Goal: Task Accomplishment & Management: Complete application form

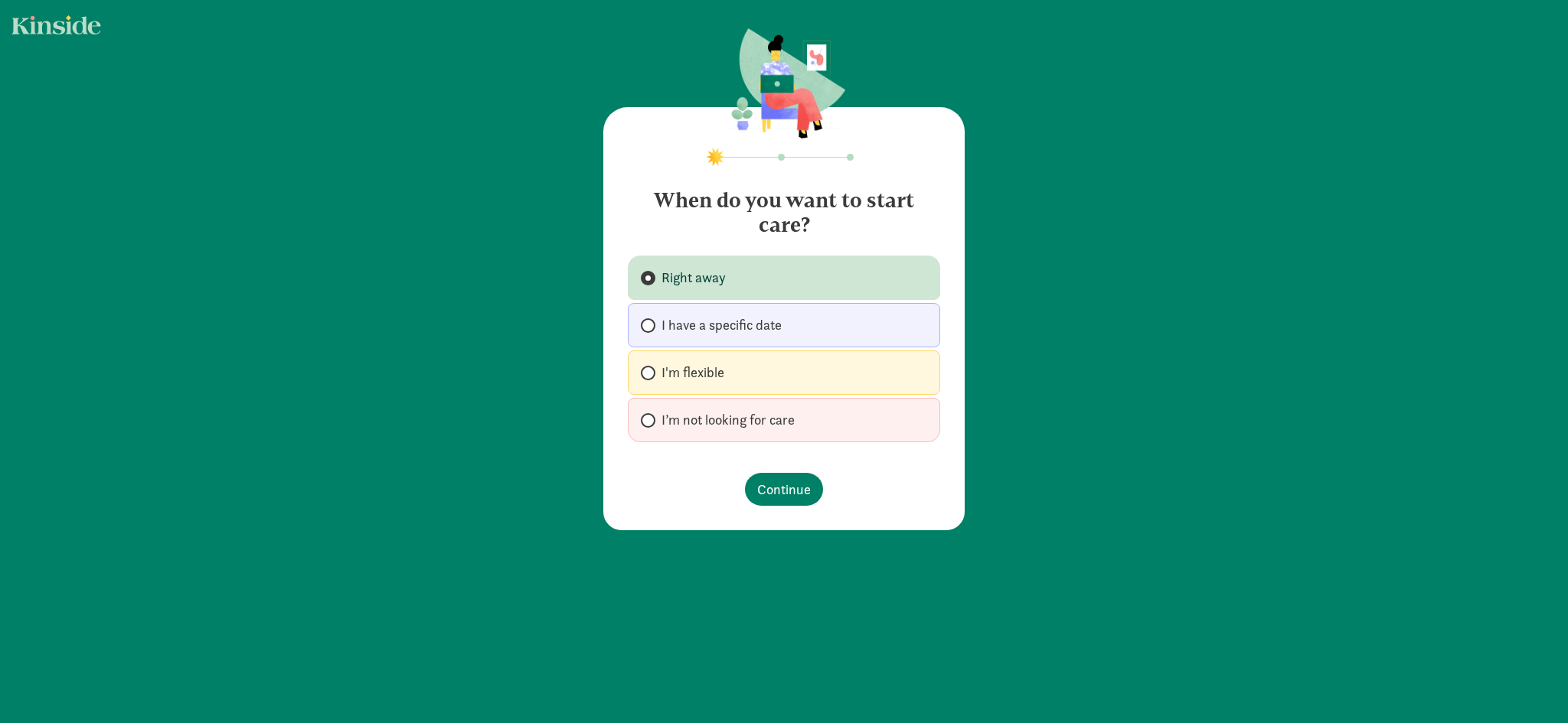
click at [785, 389] on label "I'm flexible" at bounding box center [784, 373] width 312 height 45
click at [650, 378] on input "I'm flexible" at bounding box center [645, 373] width 10 height 10
radio input "true"
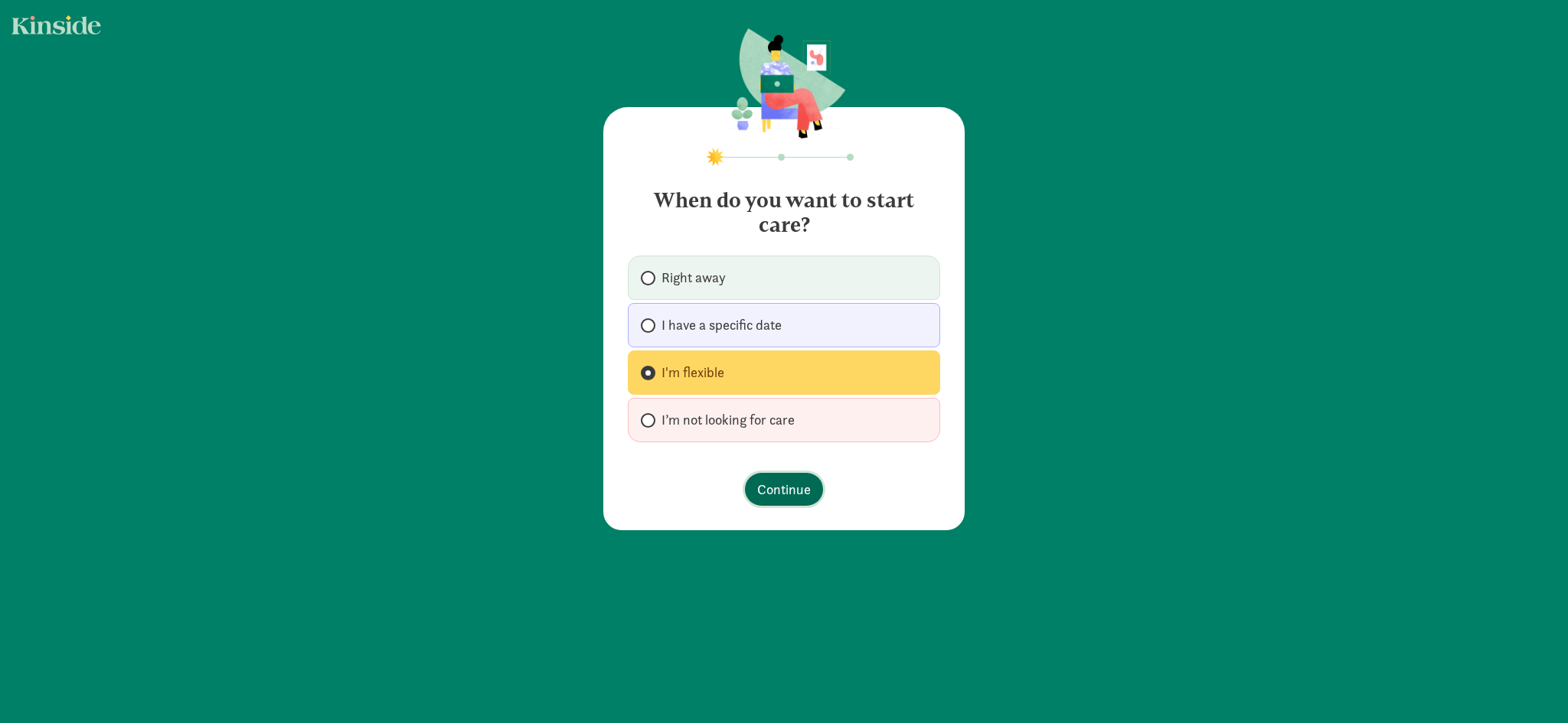
click at [786, 480] on span "Continue" at bounding box center [784, 489] width 54 height 21
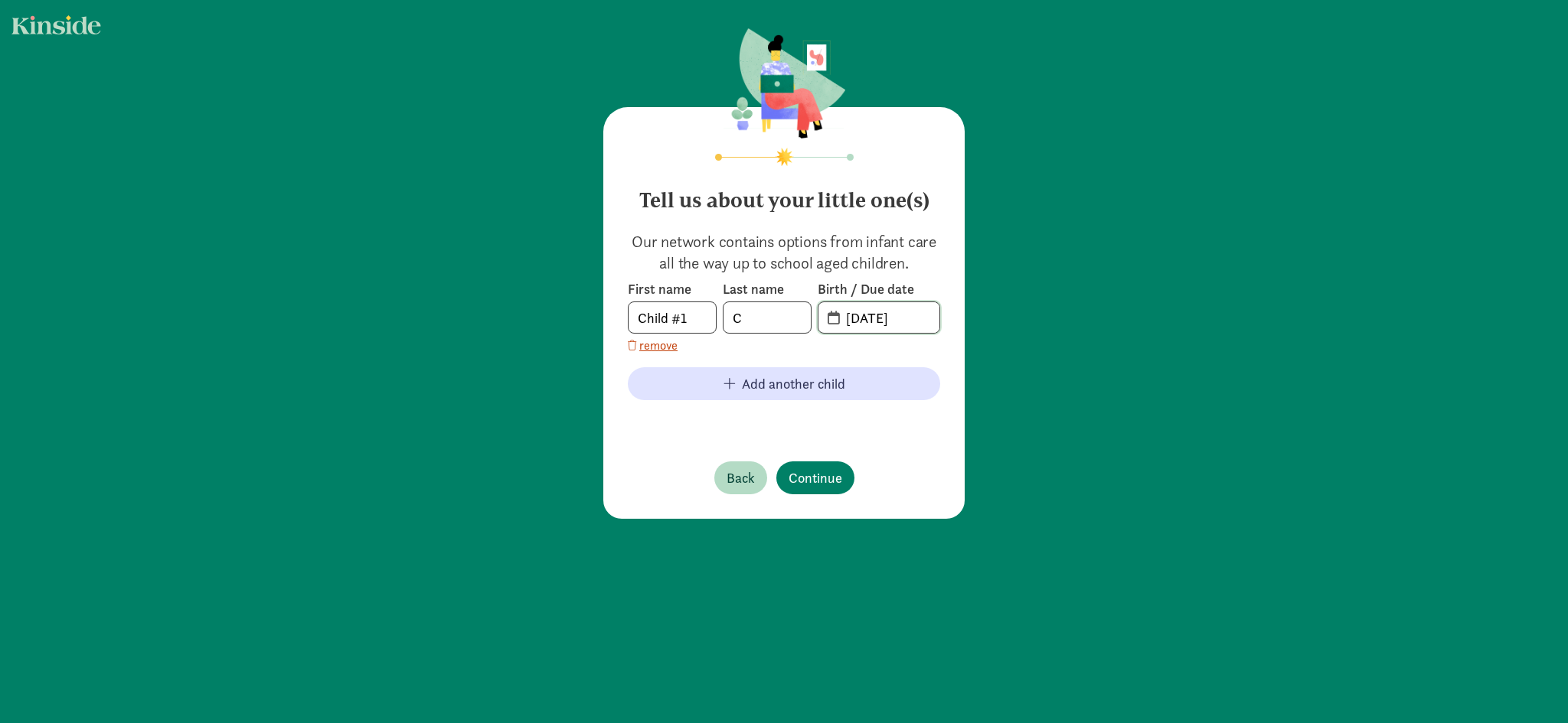
click at [843, 314] on input "[DATE]" at bounding box center [889, 317] width 103 height 31
click at [847, 322] on input "[DATE]" at bounding box center [889, 317] width 103 height 31
type input "[DATE]"
click at [793, 469] on span "Continue" at bounding box center [815, 478] width 54 height 21
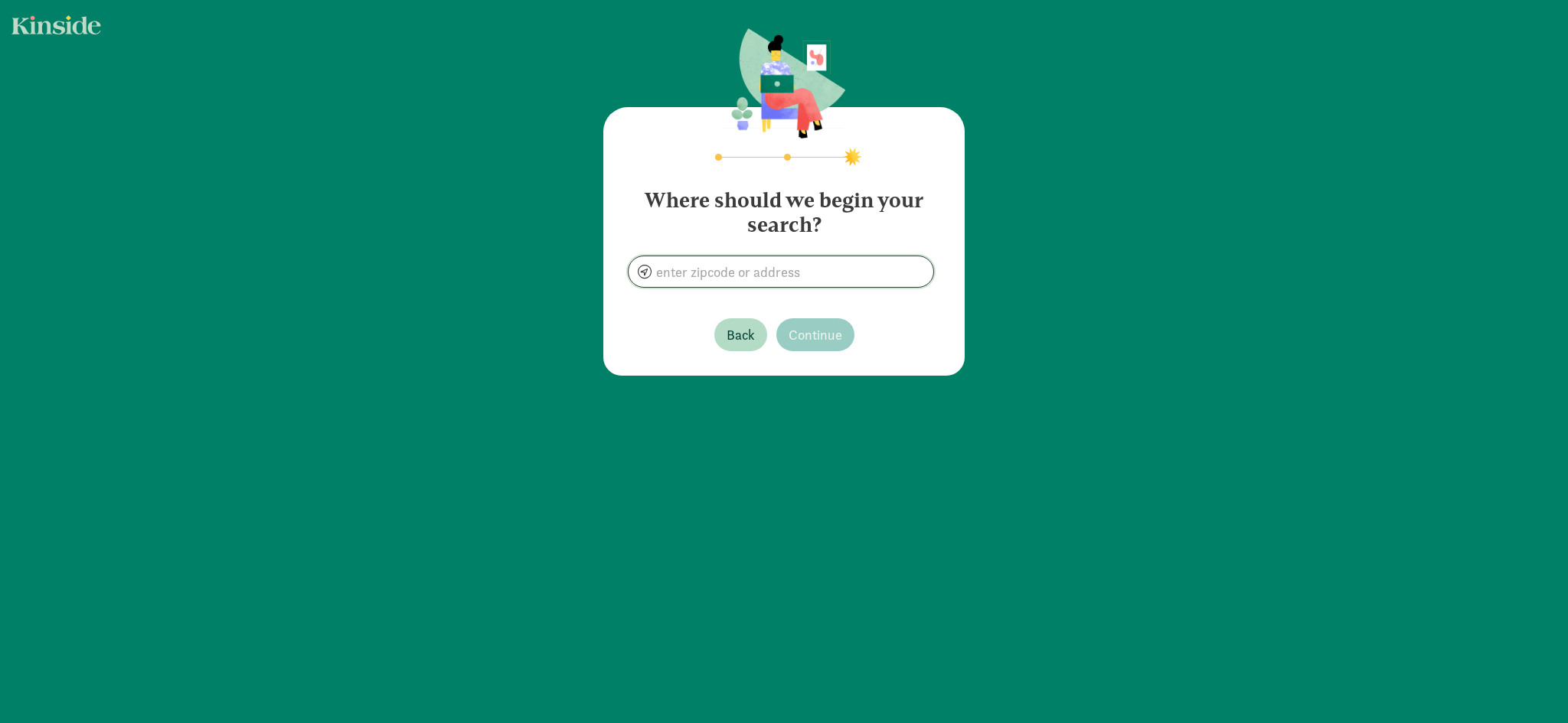
click at [738, 279] on input at bounding box center [781, 271] width 304 height 31
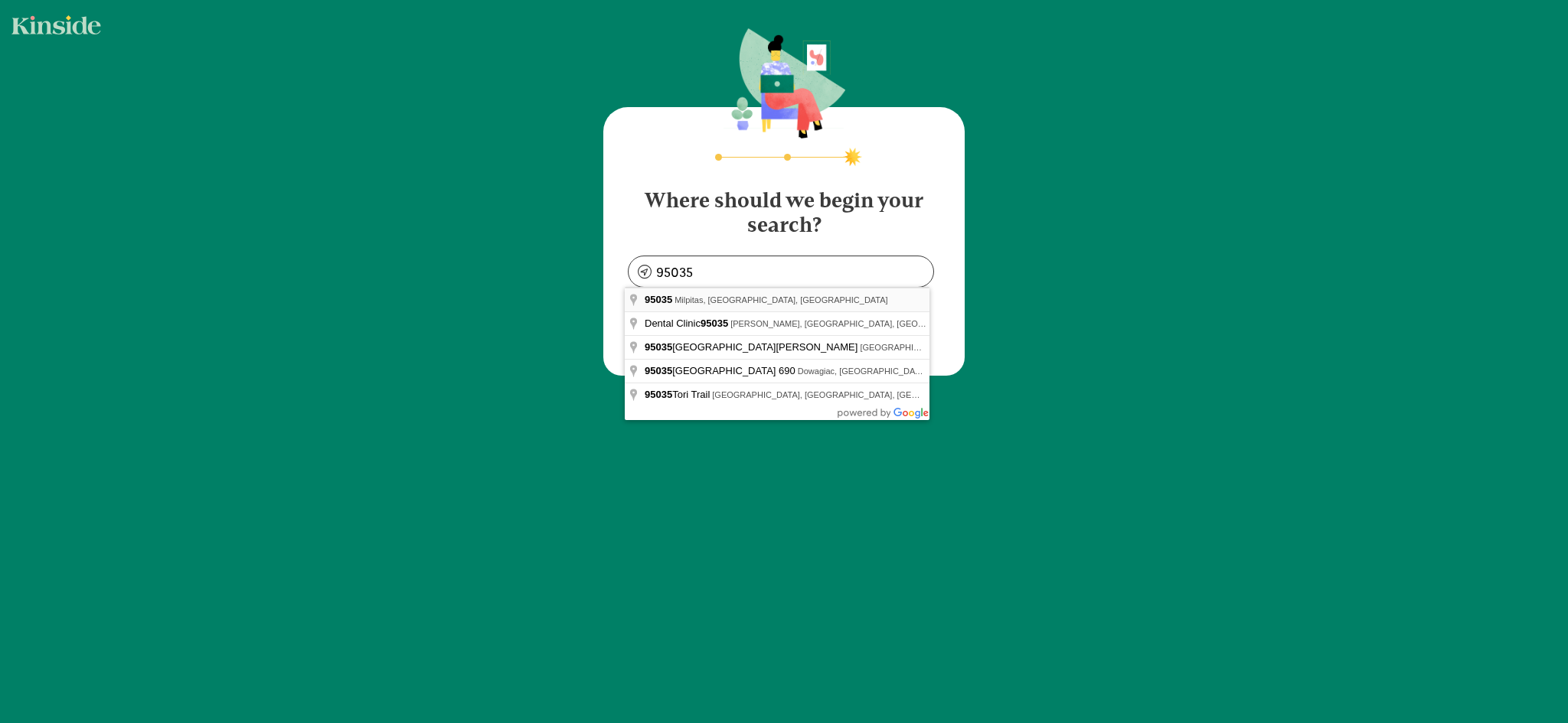
type input "Milpitas, CA 95035, [GEOGRAPHIC_DATA]"
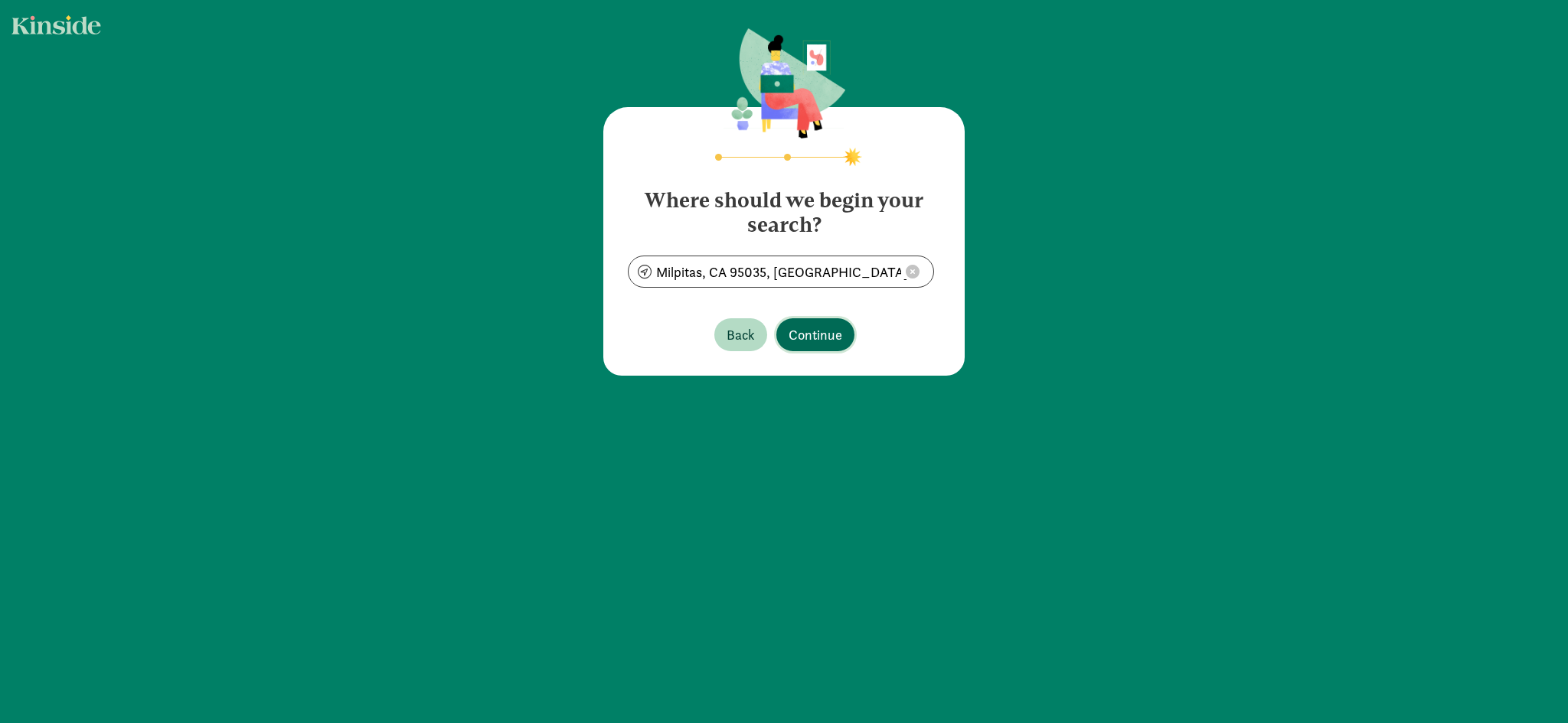
click at [811, 342] on span "Continue" at bounding box center [815, 334] width 54 height 21
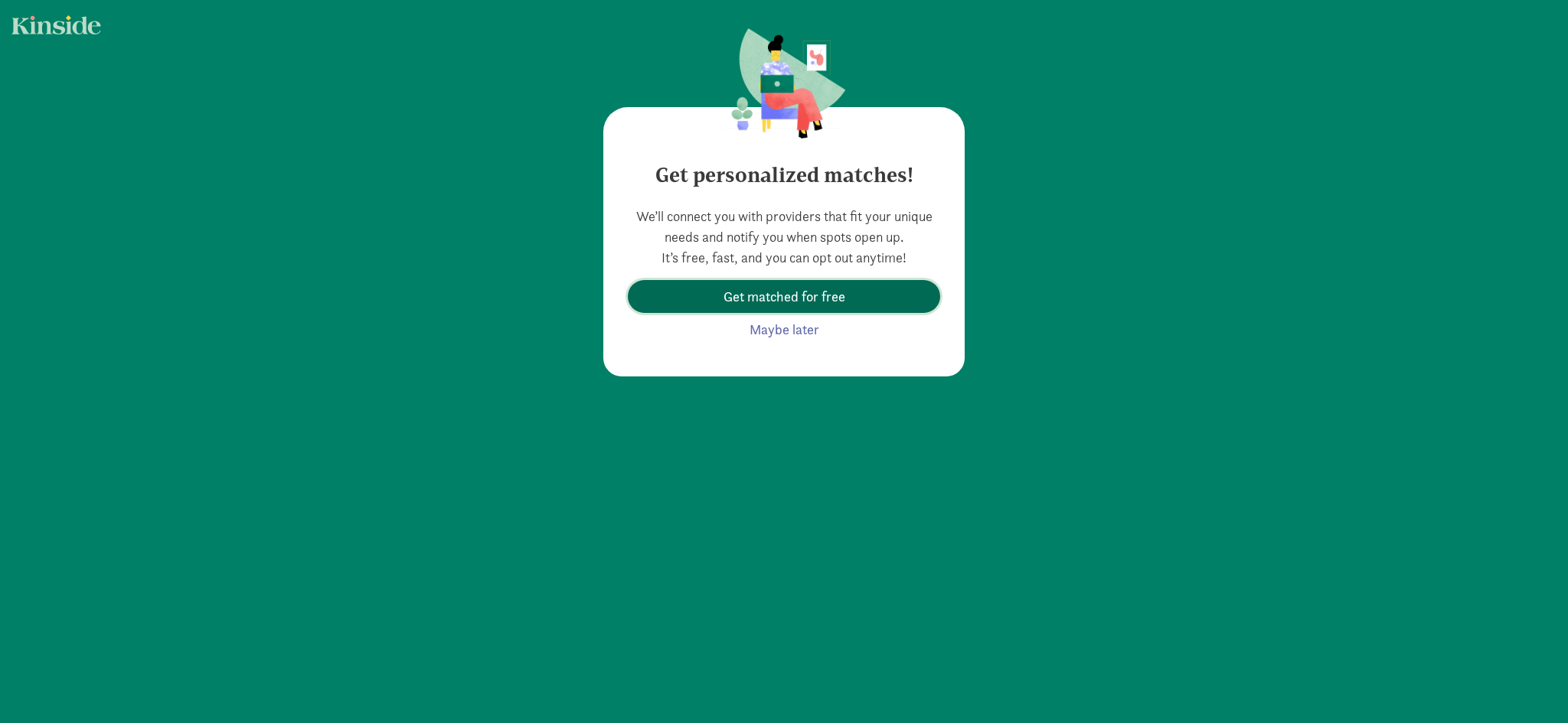
click at [779, 302] on span "Get matched for free" at bounding box center [784, 296] width 122 height 21
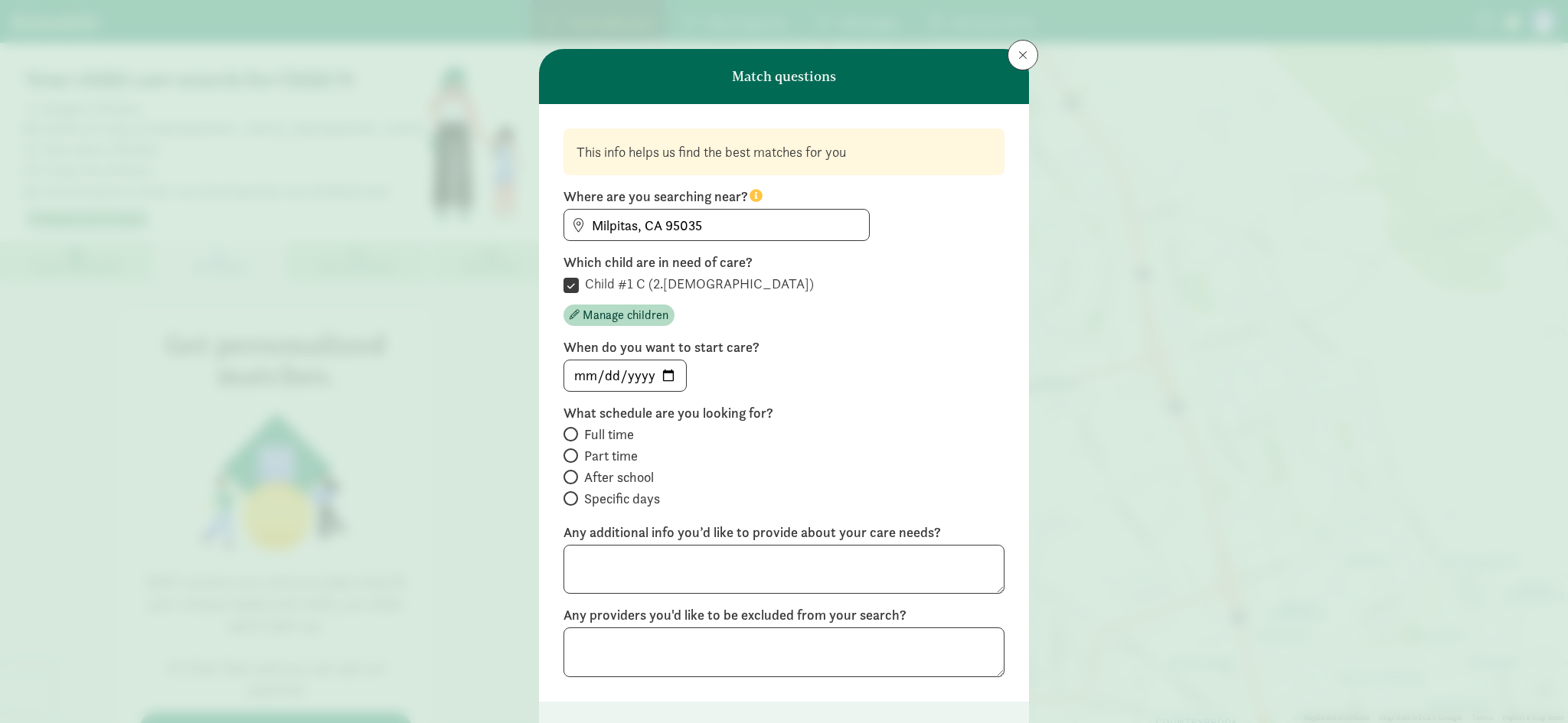
click at [620, 435] on span "Full time" at bounding box center [609, 434] width 50 height 18
click at [573, 435] on input "Full time" at bounding box center [568, 434] width 10 height 10
radio input "true"
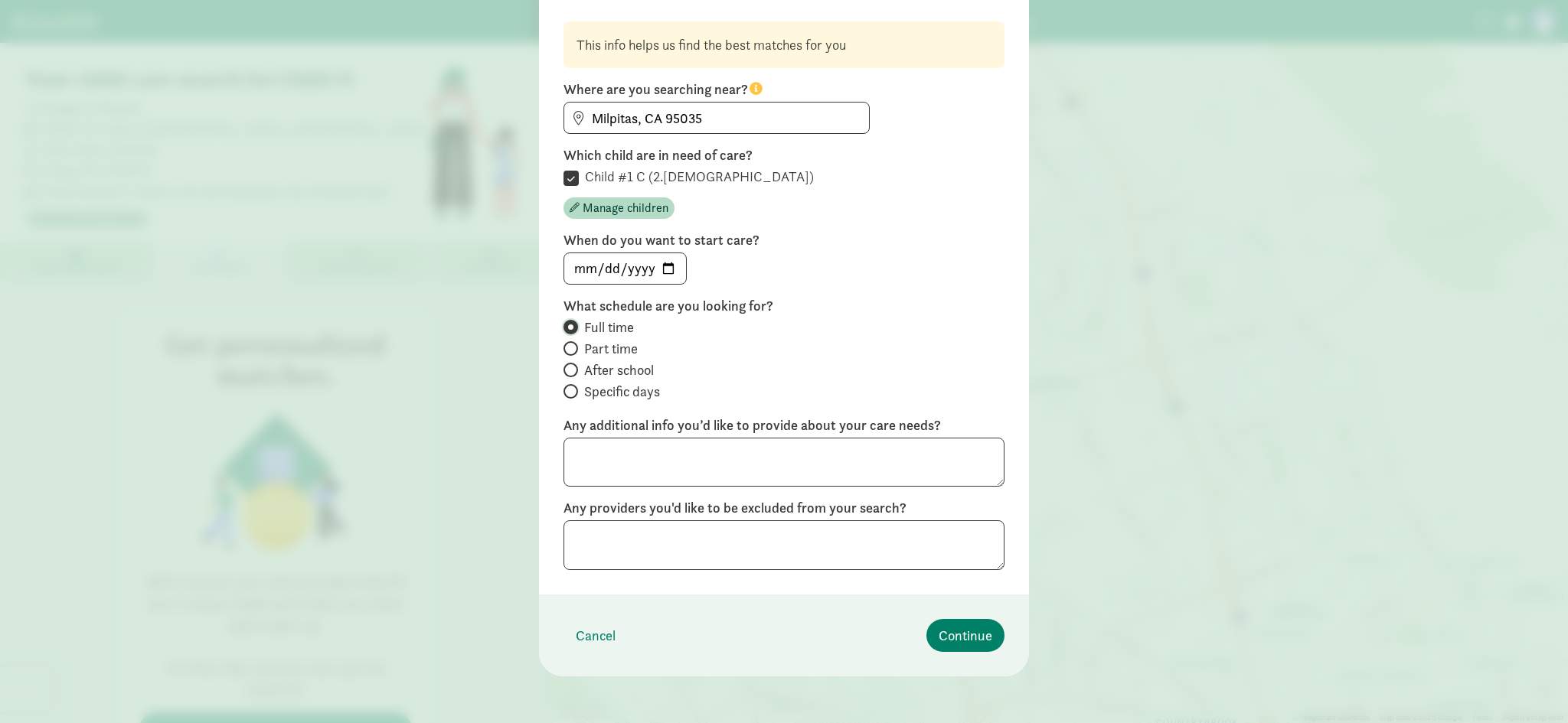
scroll to position [109, 0]
click at [942, 629] on span "Continue" at bounding box center [965, 633] width 54 height 21
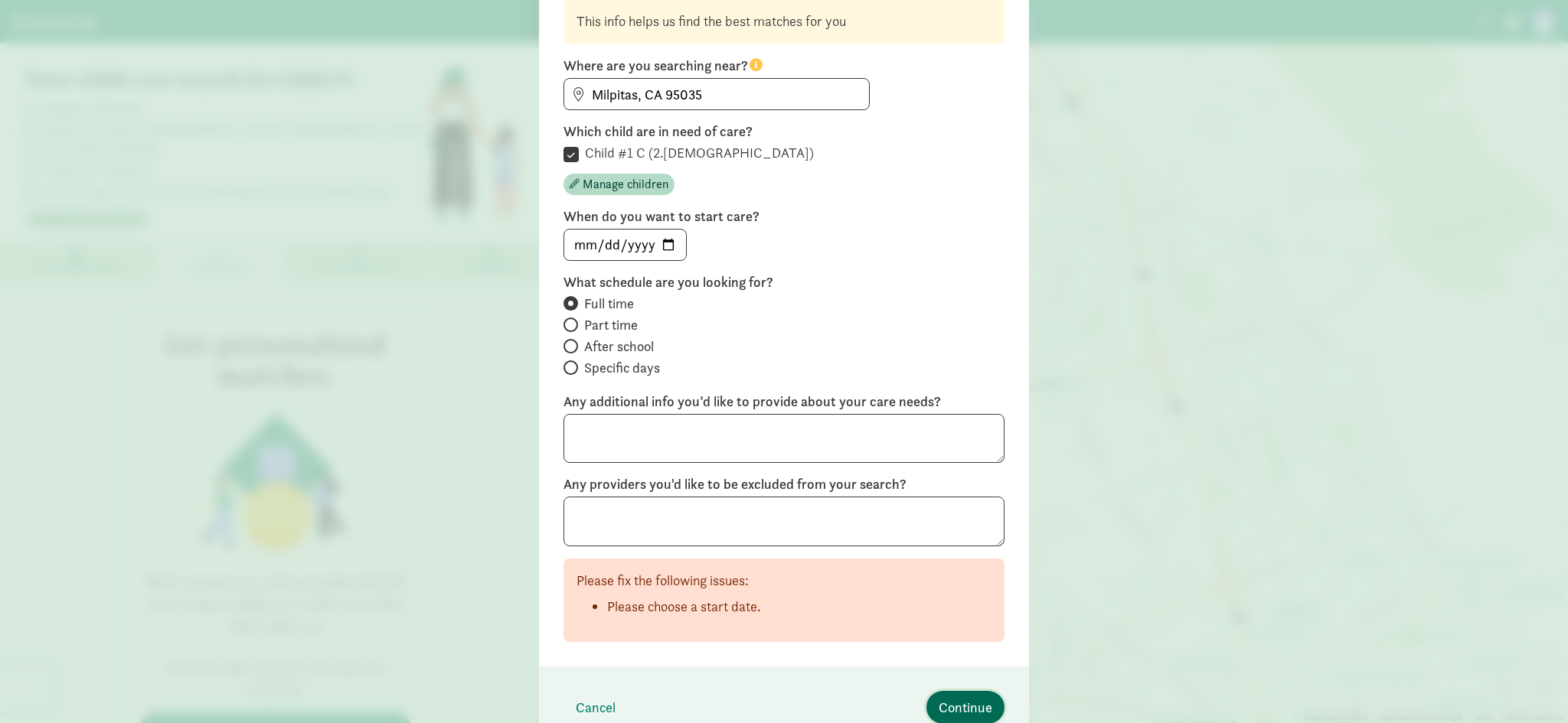
scroll to position [186, 0]
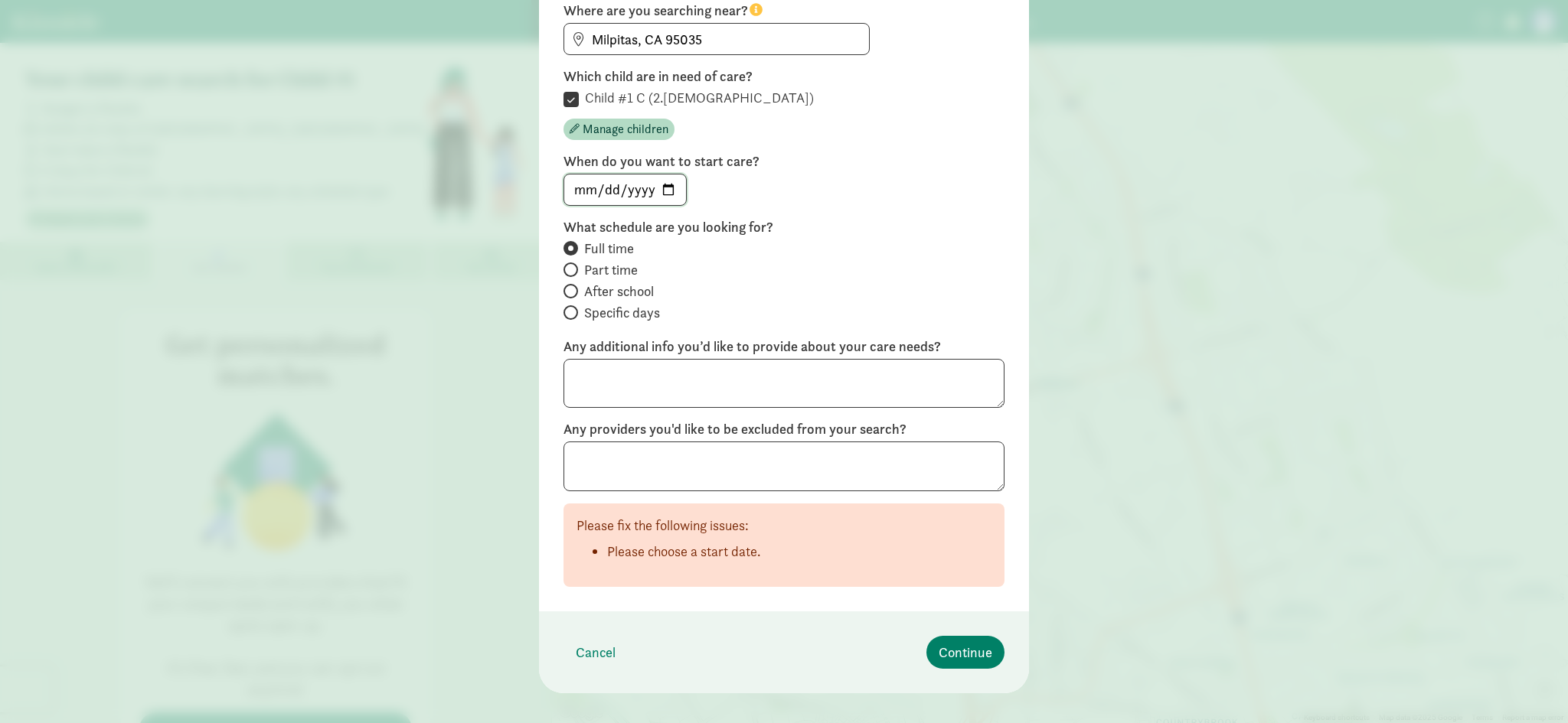
click at [670, 189] on input "date" at bounding box center [625, 189] width 122 height 31
type input "[DATE]"
click at [959, 657] on span "Continue" at bounding box center [965, 652] width 54 height 21
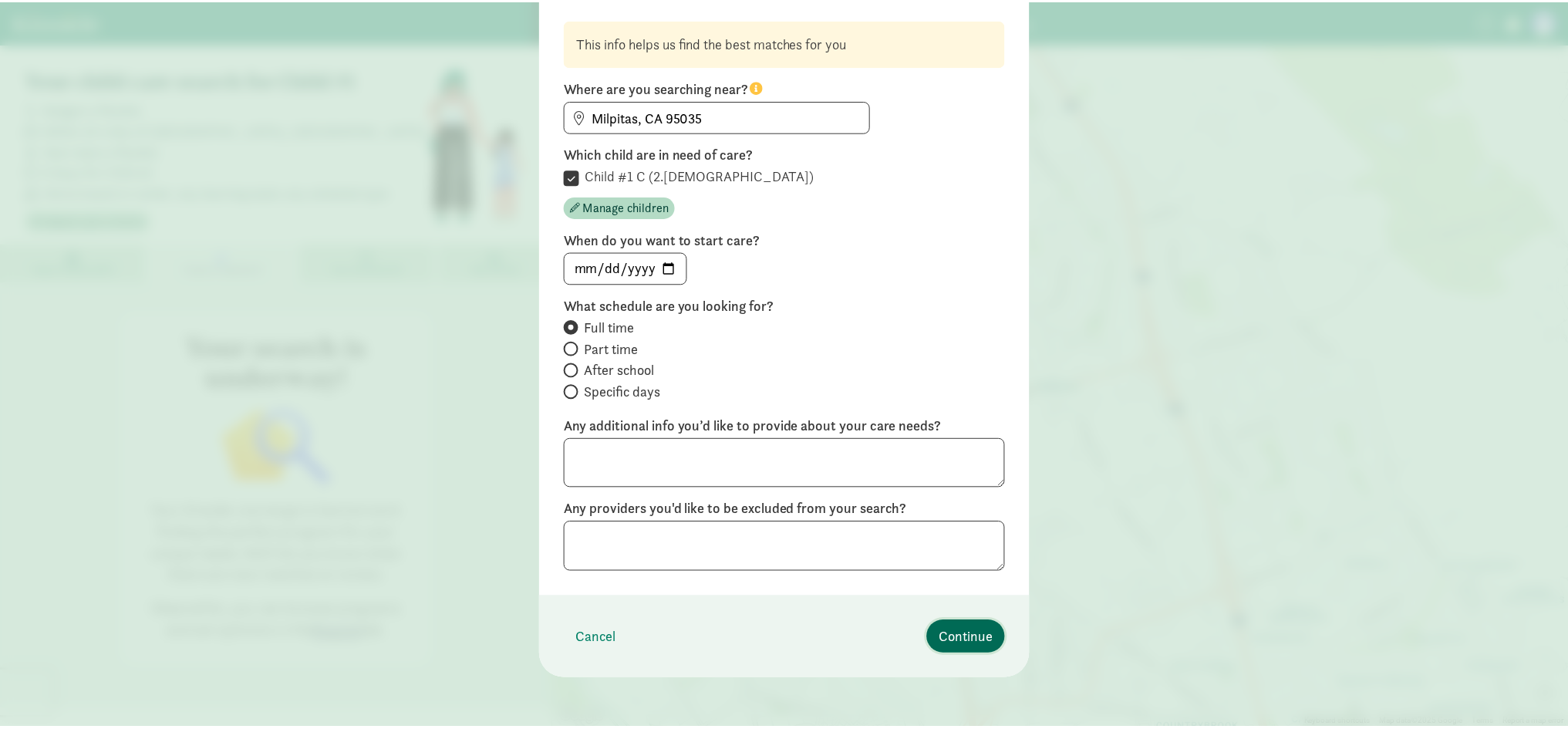
scroll to position [0, 0]
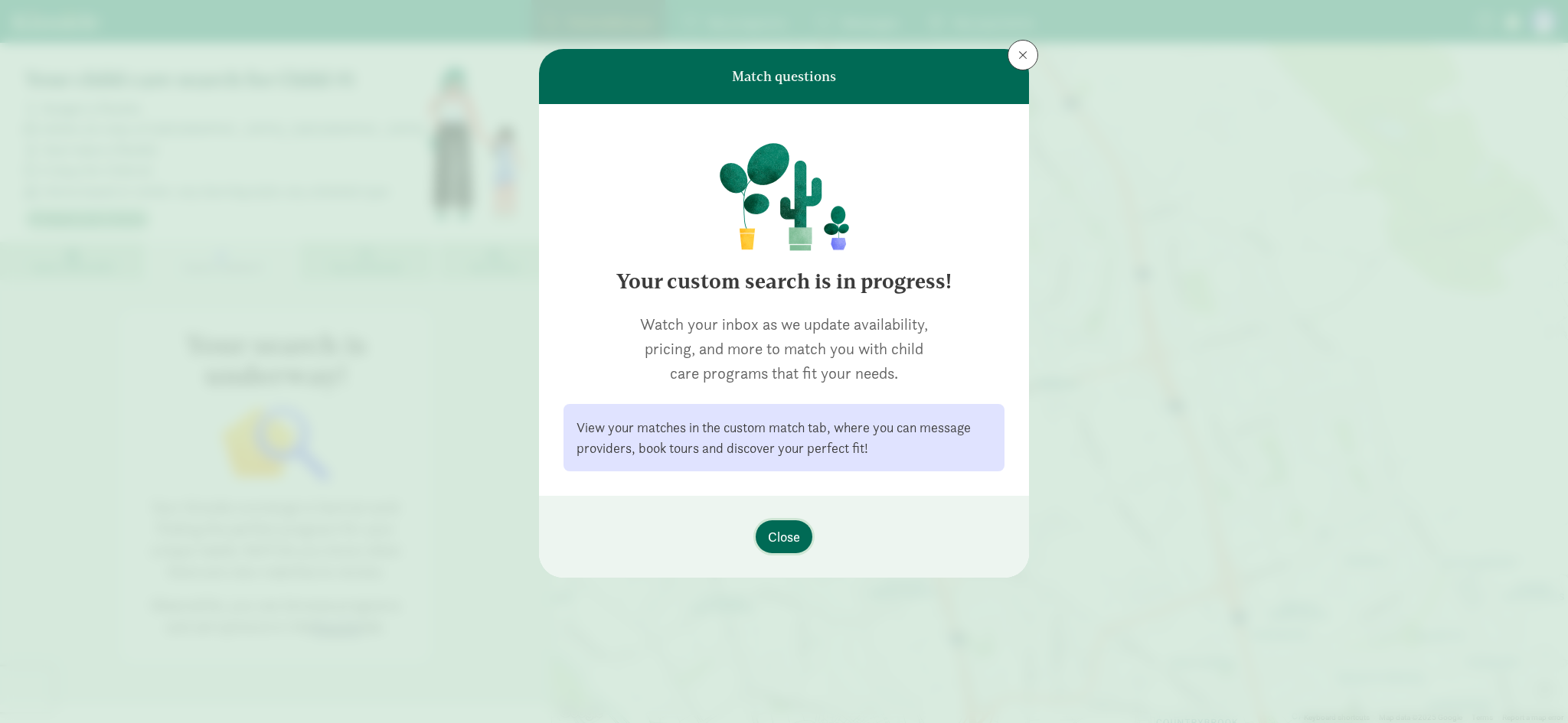
click at [785, 540] on span "Close" at bounding box center [783, 536] width 32 height 21
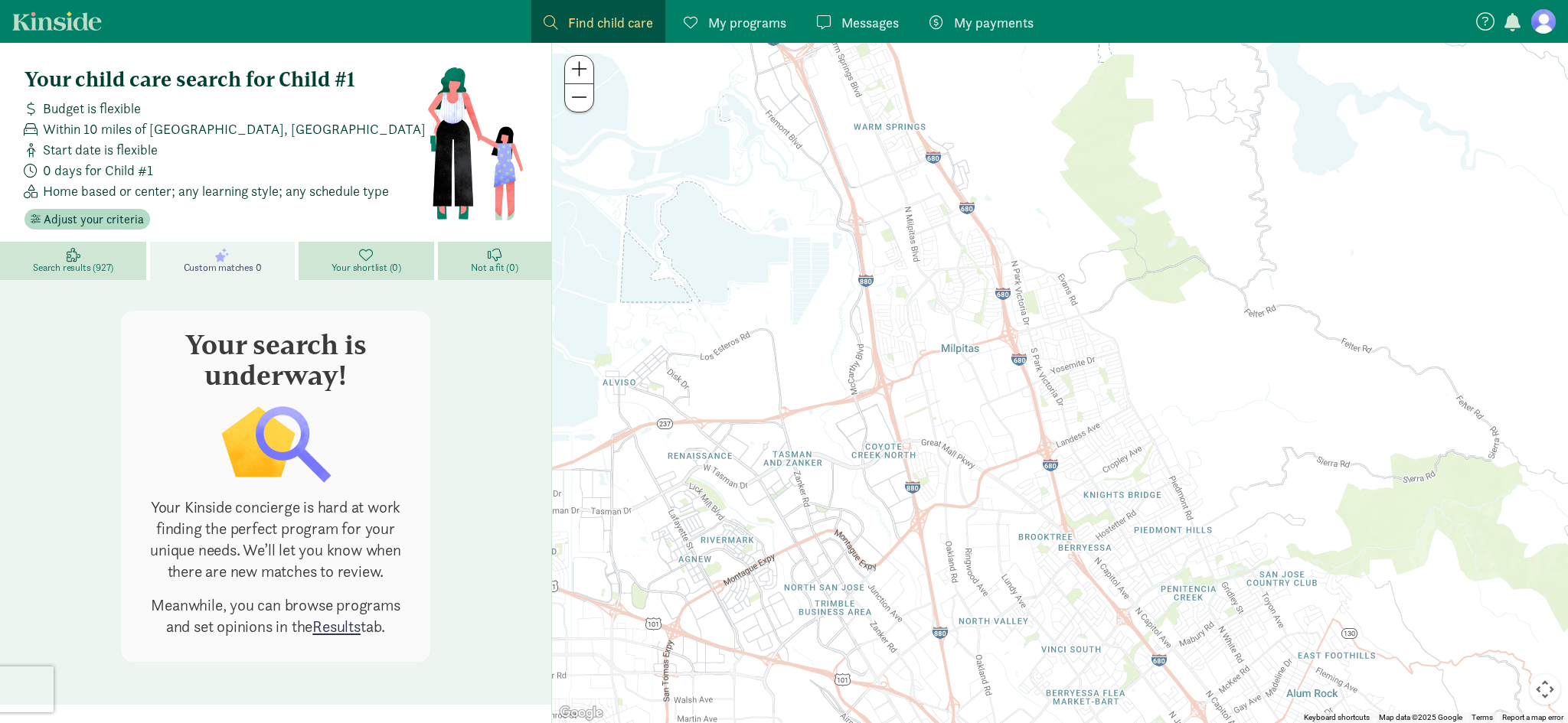
drag, startPoint x: 805, startPoint y: 376, endPoint x: 828, endPoint y: 380, distance: 23.3
click at [828, 380] on div at bounding box center [1059, 383] width 1015 height 680
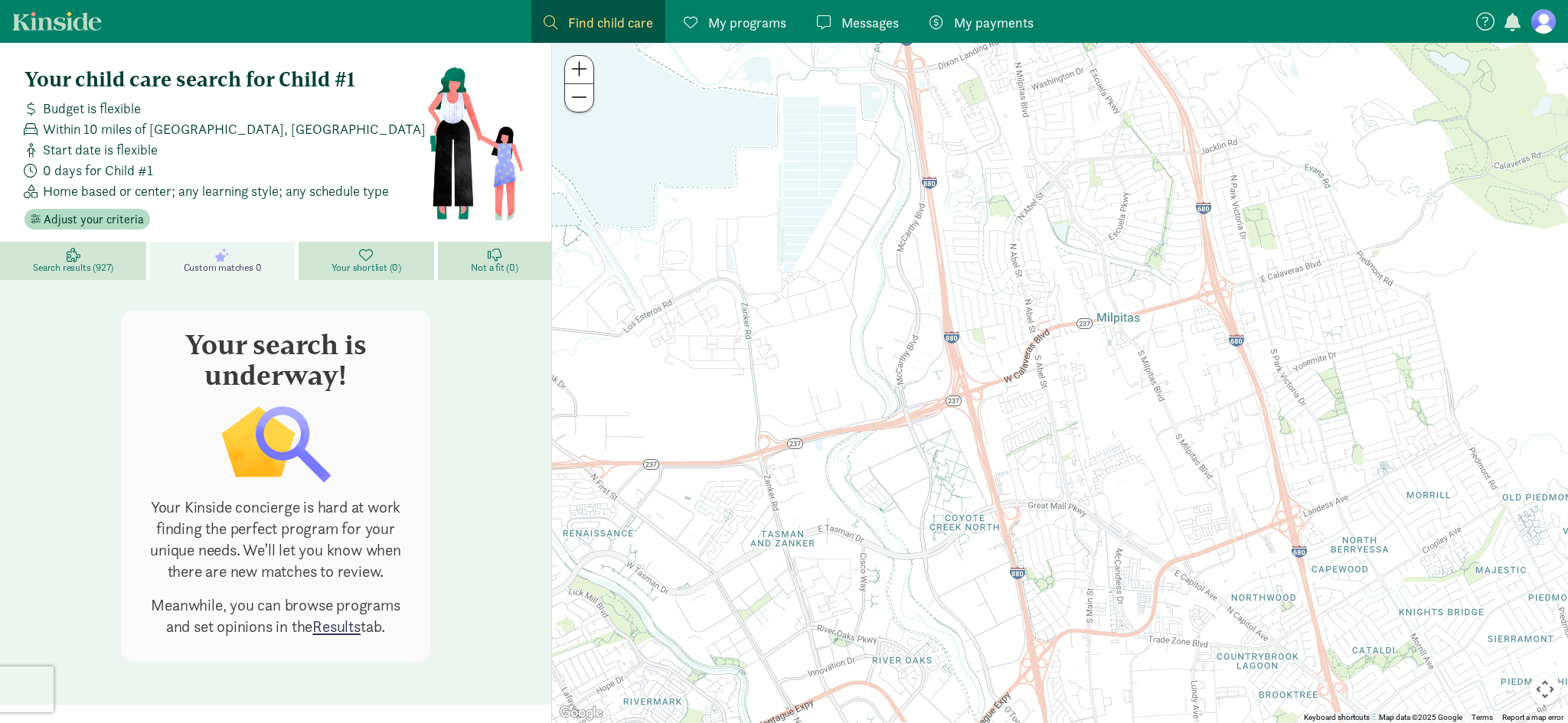
click at [853, 33] on link "Messages Messages" at bounding box center [858, 22] width 106 height 43
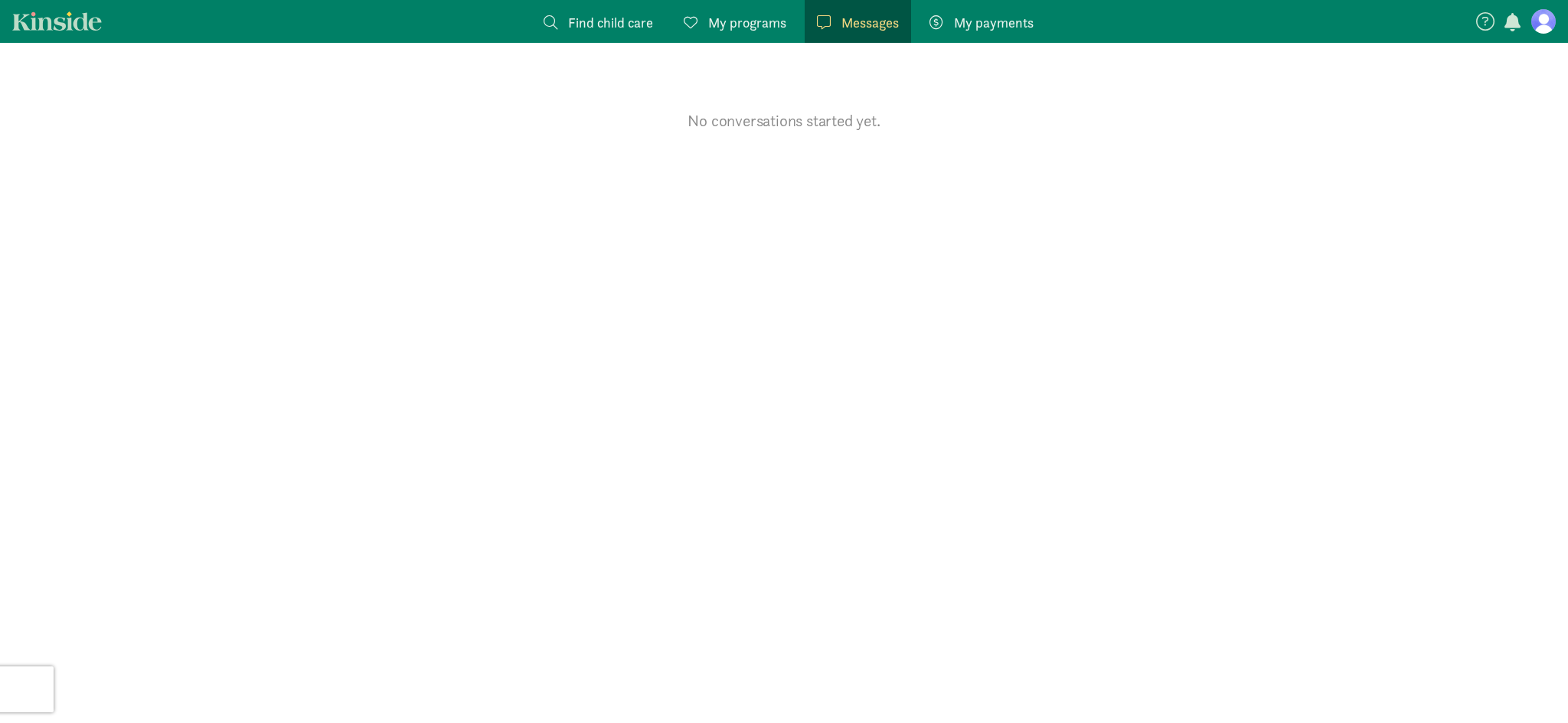
click at [590, 32] on span "Find child care" at bounding box center [611, 22] width 85 height 21
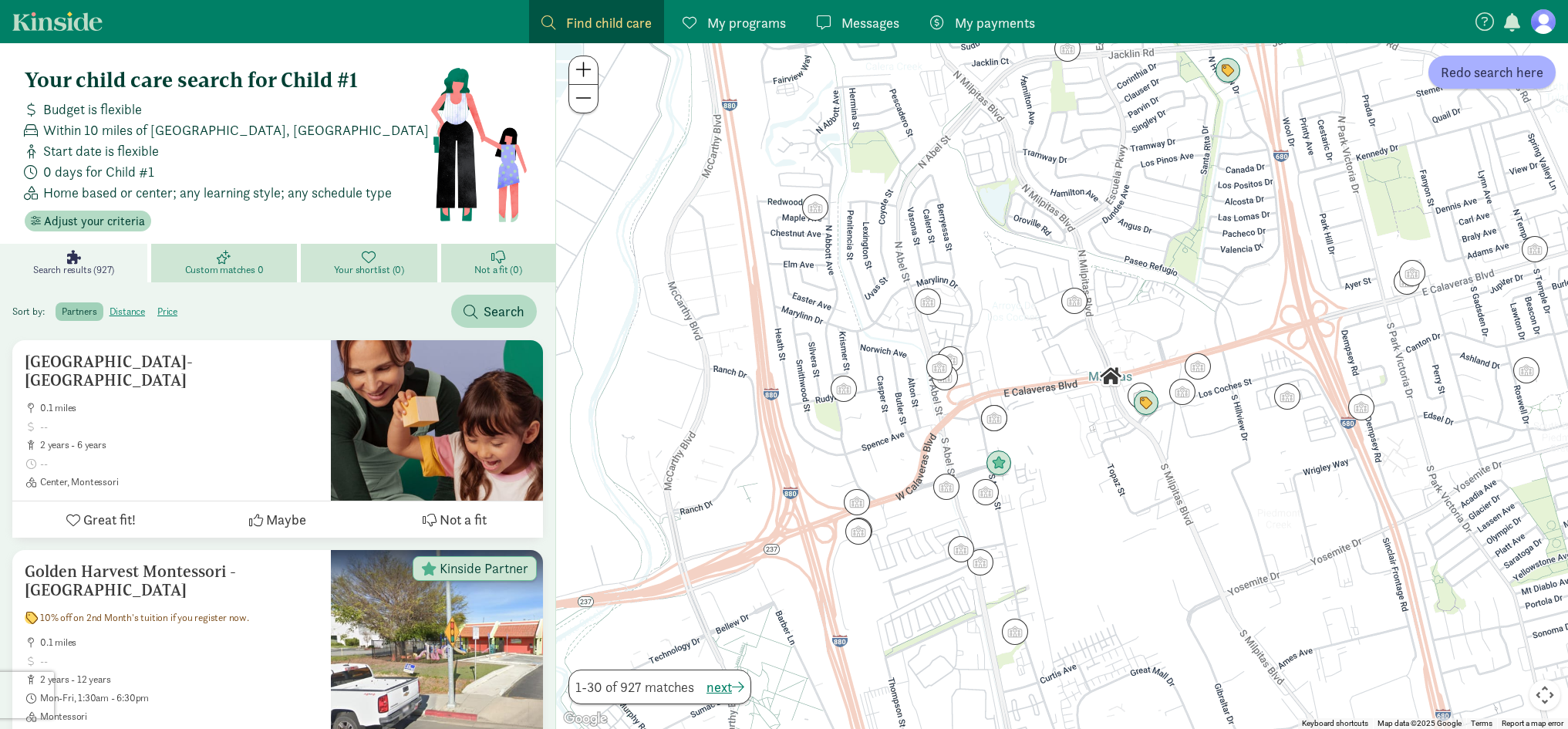
drag, startPoint x: 807, startPoint y: 338, endPoint x: 947, endPoint y: 254, distance: 163.3
click at [946, 255] on div at bounding box center [1061, 386] width 1012 height 686
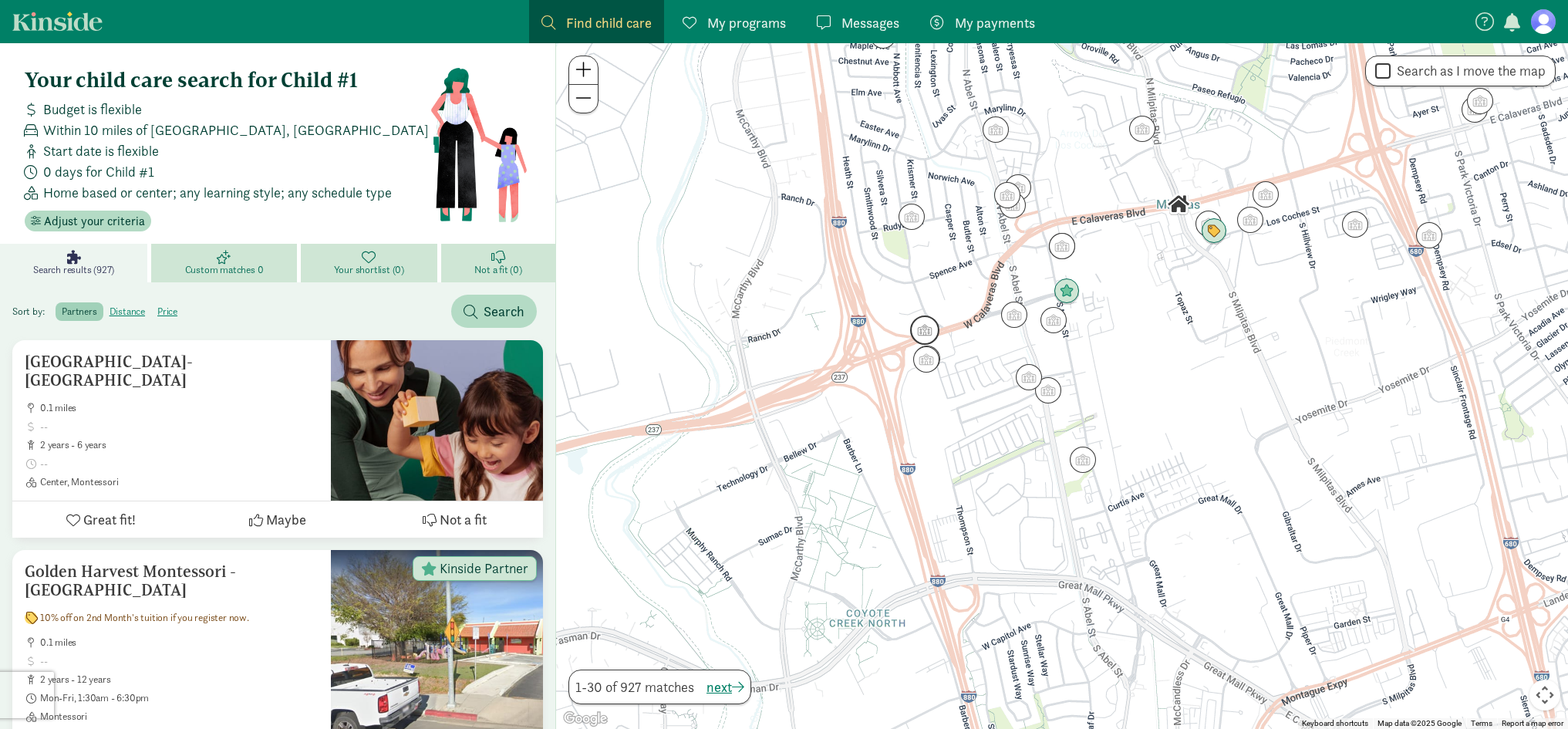
drag, startPoint x: 934, startPoint y: 441, endPoint x: 908, endPoint y: 312, distance: 131.6
click at [910, 315] on img "Click to see details" at bounding box center [924, 329] width 29 height 29
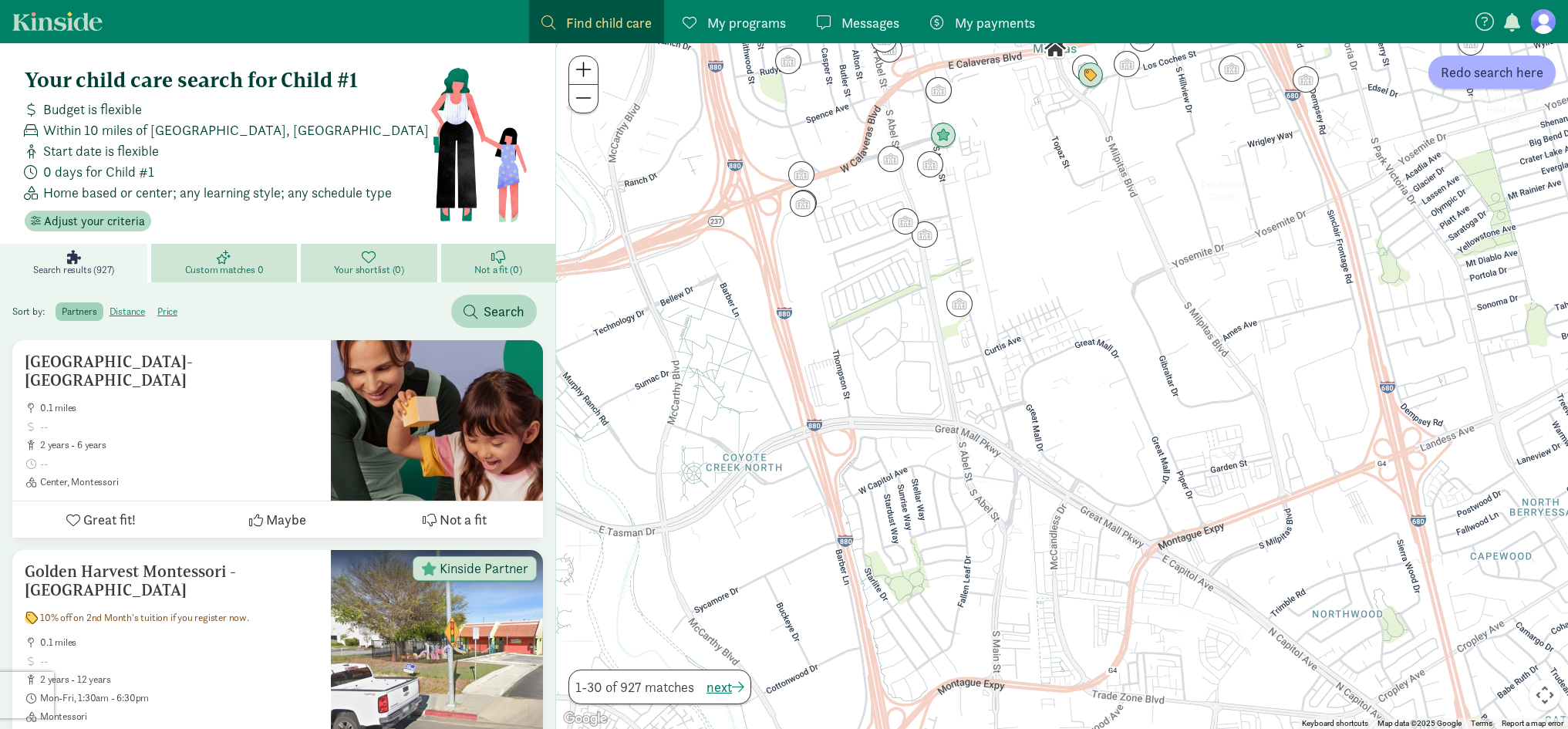
drag, startPoint x: 984, startPoint y: 406, endPoint x: 925, endPoint y: 359, distance: 75.4
click at [925, 359] on div at bounding box center [1061, 386] width 1012 height 686
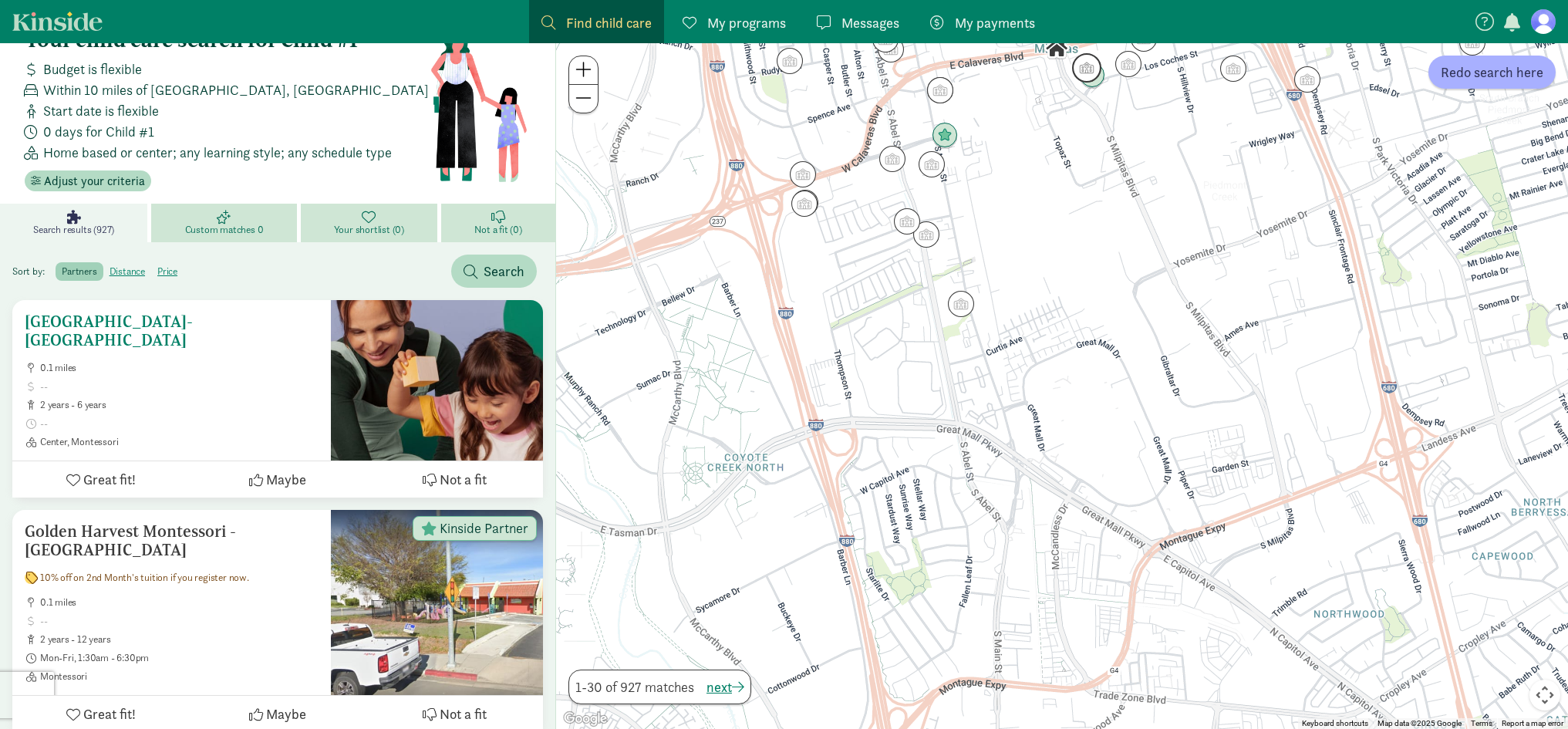
scroll to position [77, 0]
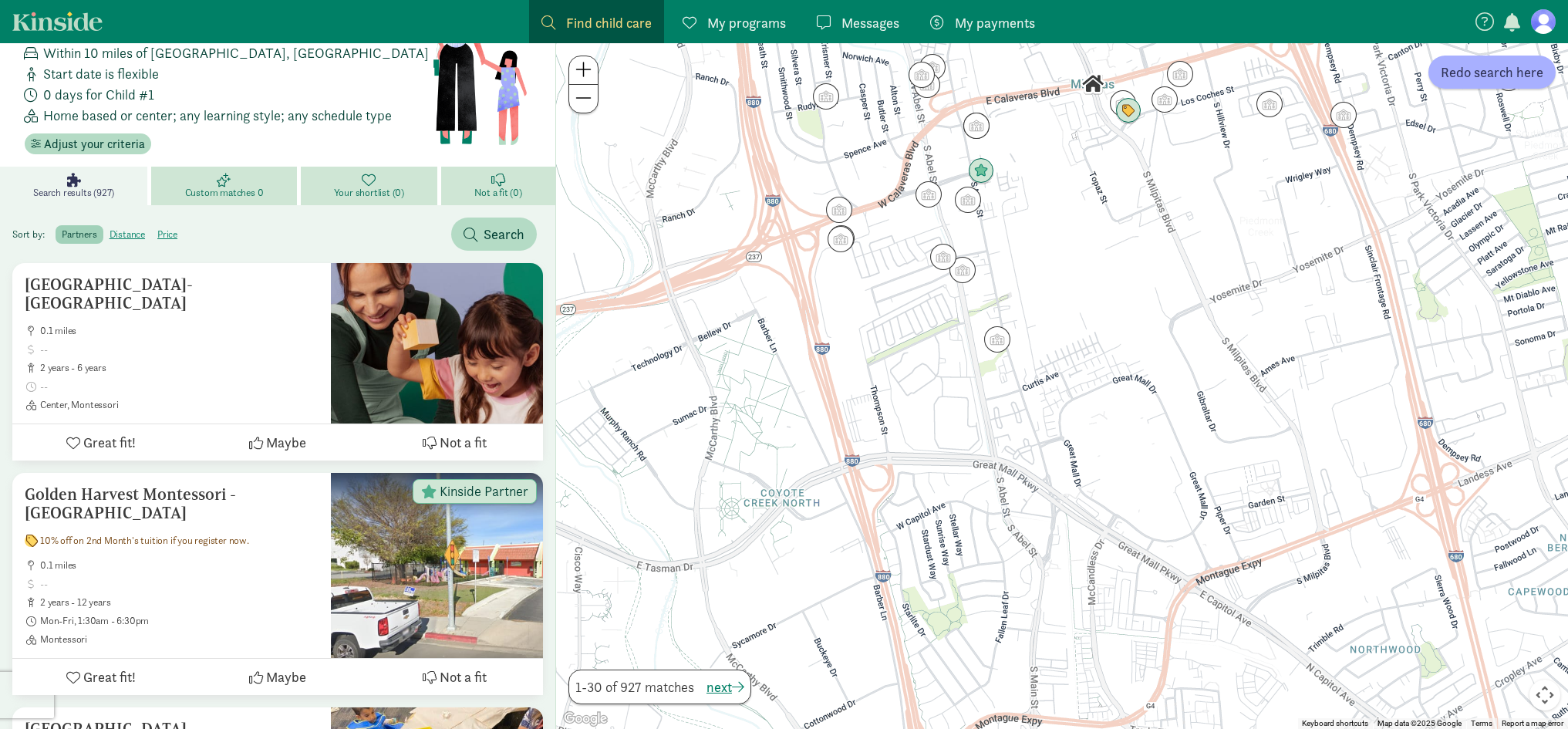
drag, startPoint x: 959, startPoint y: 322, endPoint x: 898, endPoint y: 371, distance: 78.2
click at [996, 359] on div at bounding box center [1061, 386] width 1012 height 686
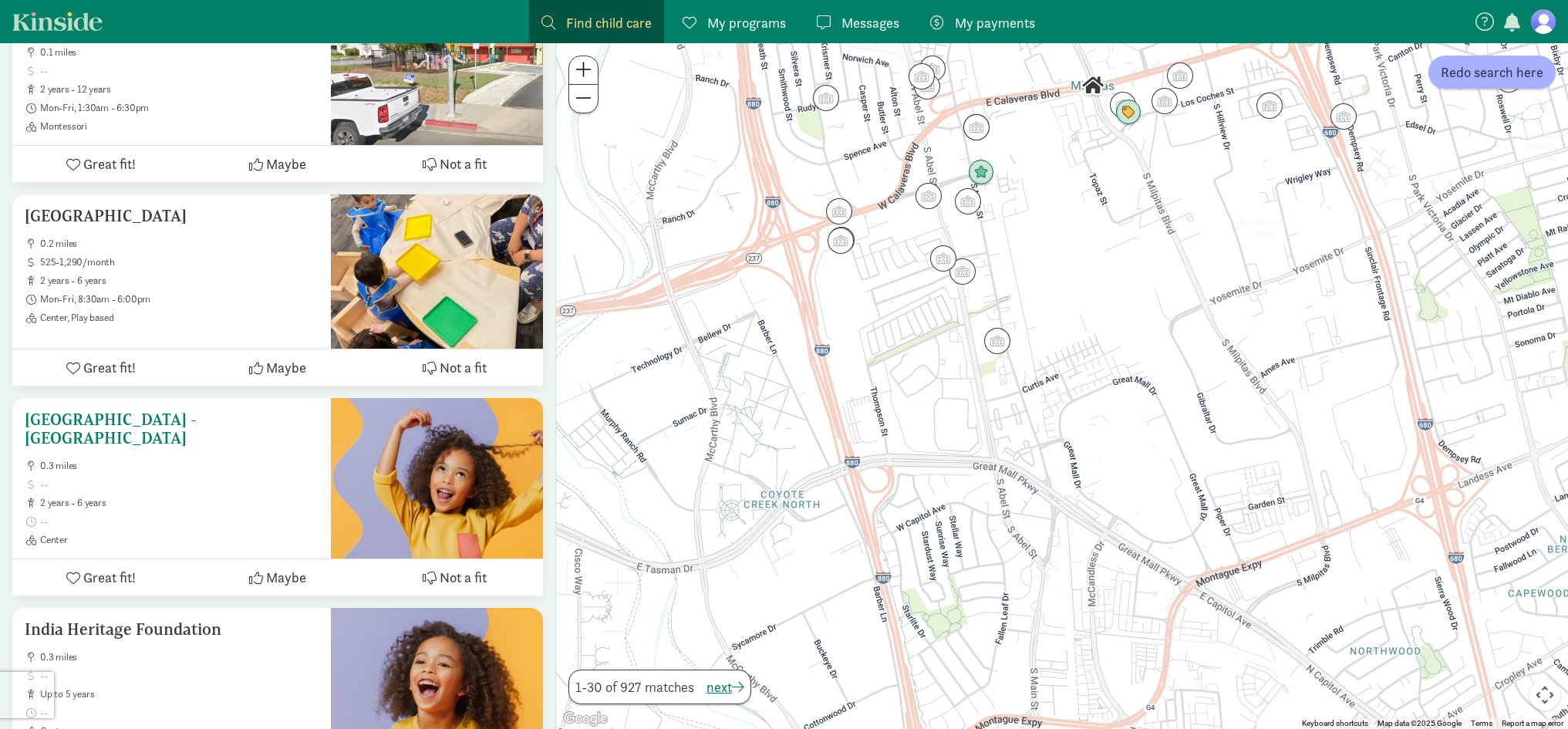
scroll to position [617, 0]
